Goal: Information Seeking & Learning: Learn about a topic

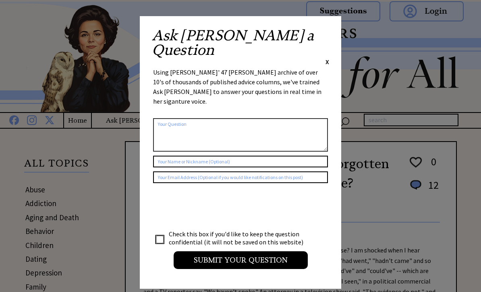
click at [327, 58] on span "X" at bounding box center [328, 62] width 4 height 8
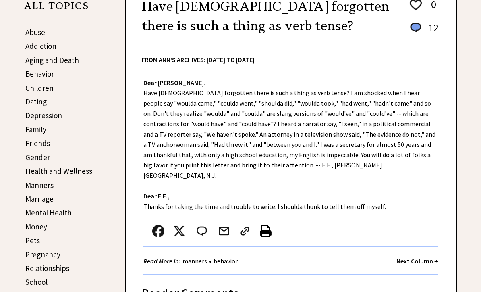
scroll to position [158, 0]
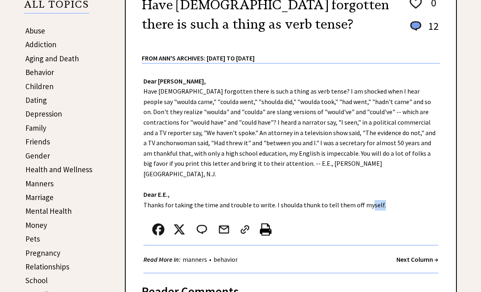
click at [331, 246] on div "Read More In: manners • behavior Next Column →" at bounding box center [290, 260] width 295 height 28
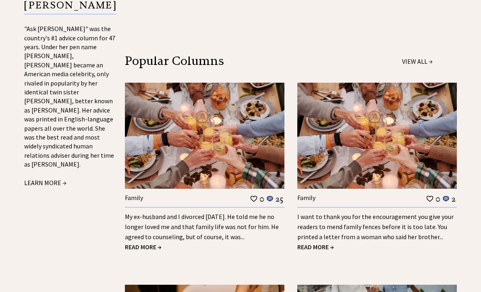
scroll to position [880, 0]
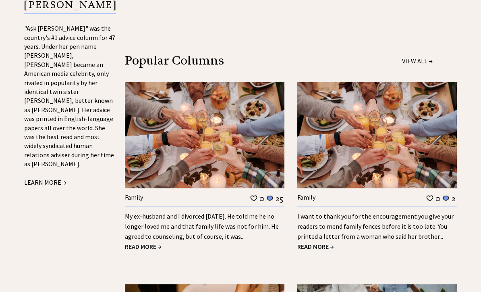
click at [282, 127] on img at bounding box center [205, 136] width 160 height 106
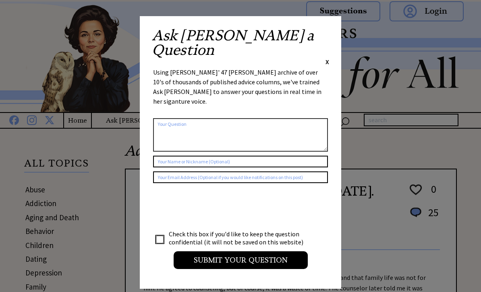
click at [328, 58] on span "X" at bounding box center [328, 62] width 4 height 8
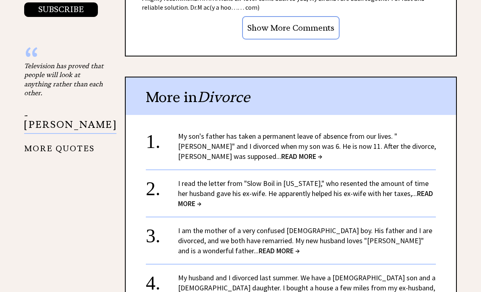
scroll to position [808, 0]
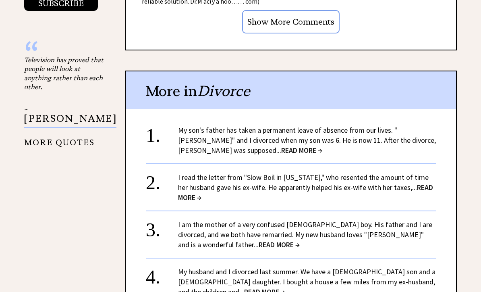
click at [383, 126] on link "My son's father has taken a permanent leave of absence from our lives. "[PERSON…" at bounding box center [307, 140] width 258 height 29
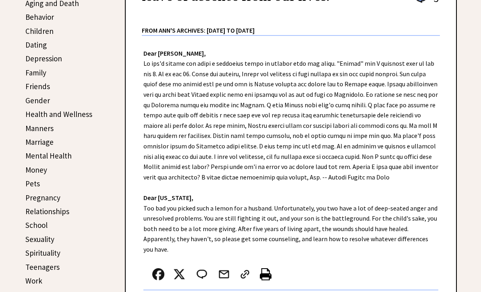
scroll to position [214, 0]
click at [428, 182] on div "Dear Ann Landers, Dear Iowa, Too bad you picked such a lemon for a husband. Unf…" at bounding box center [291, 177] width 330 height 282
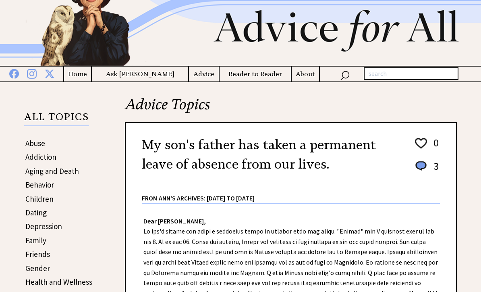
scroll to position [0, 0]
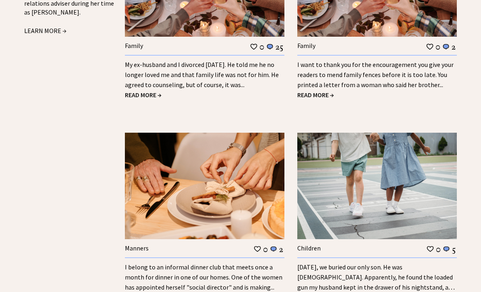
scroll to position [1032, 0]
click at [253, 244] on td at bounding box center [257, 249] width 9 height 10
click at [253, 263] on link "I belong to an informal dinner club that meets once a month for dinner in one o…" at bounding box center [204, 277] width 158 height 28
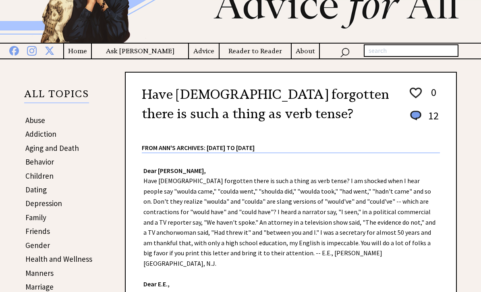
scroll to position [66, 0]
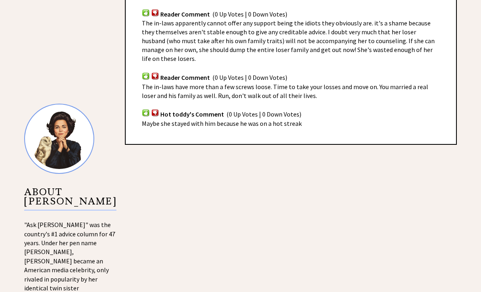
scroll to position [673, 0]
